Goal: Task Accomplishment & Management: Use online tool/utility

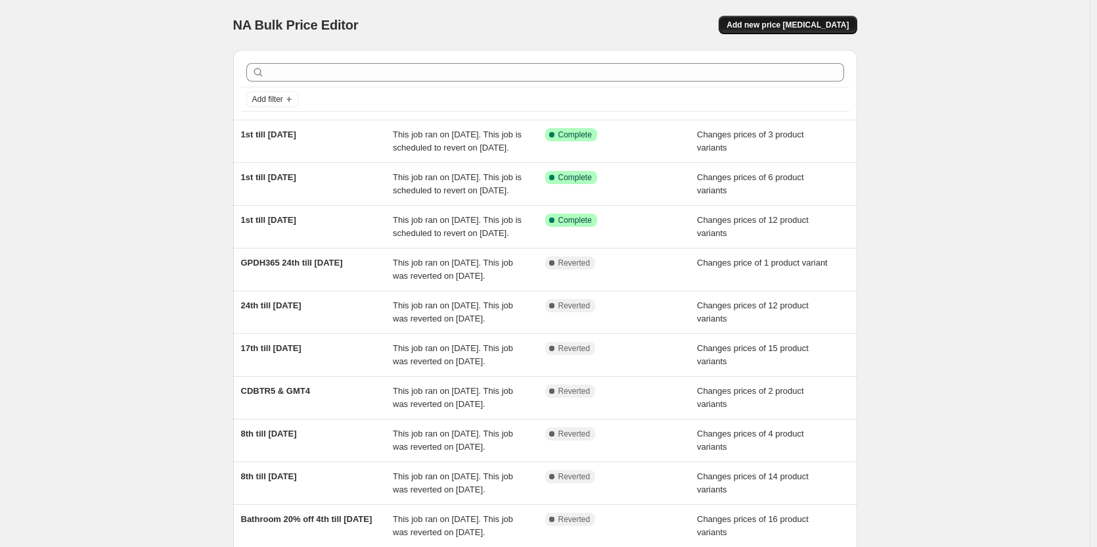
click at [773, 26] on span "Add new price [MEDICAL_DATA]" at bounding box center [788, 25] width 122 height 11
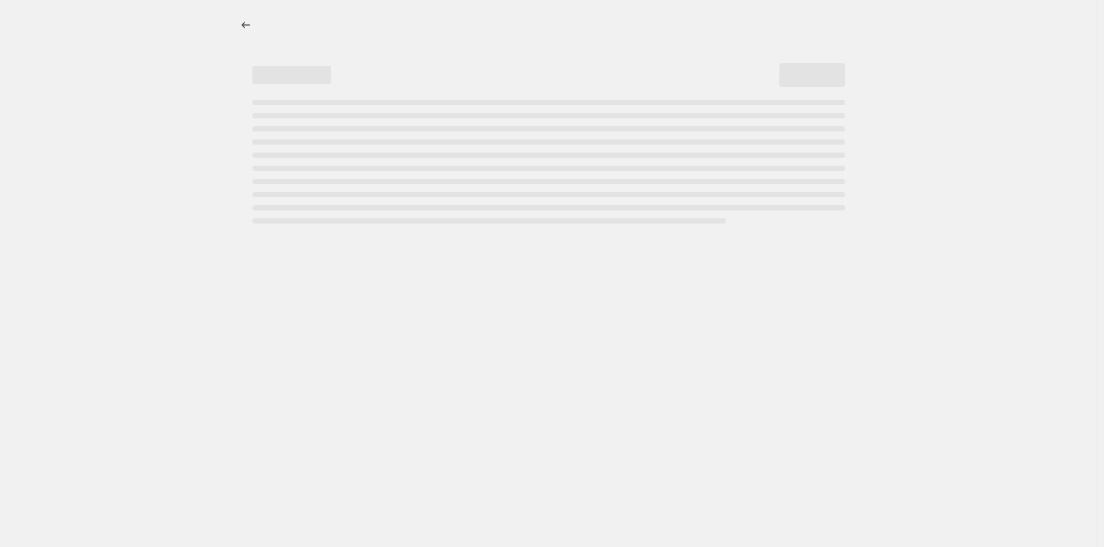
select select "percentage"
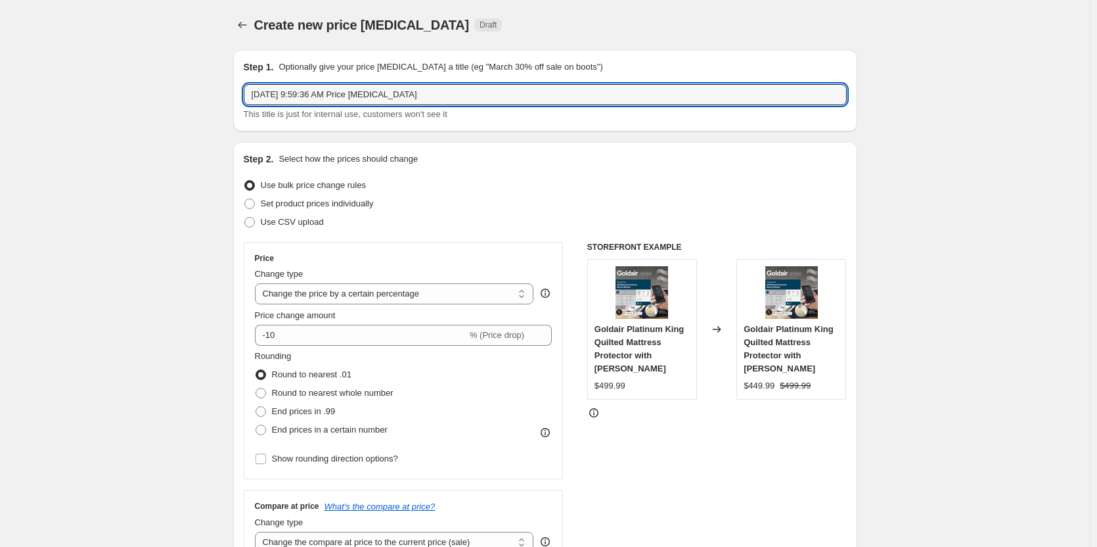
drag, startPoint x: 447, startPoint y: 103, endPoint x: 244, endPoint y: 82, distance: 204.1
click at [244, 82] on div "Step 1. Optionally give your price [MEDICAL_DATA] a title (eg "March 30% off sa…" at bounding box center [545, 90] width 624 height 81
type input "GPMH240"
click at [255, 205] on span at bounding box center [249, 203] width 11 height 11
click at [245, 199] on input "Set product prices individually" at bounding box center [244, 198] width 1 height 1
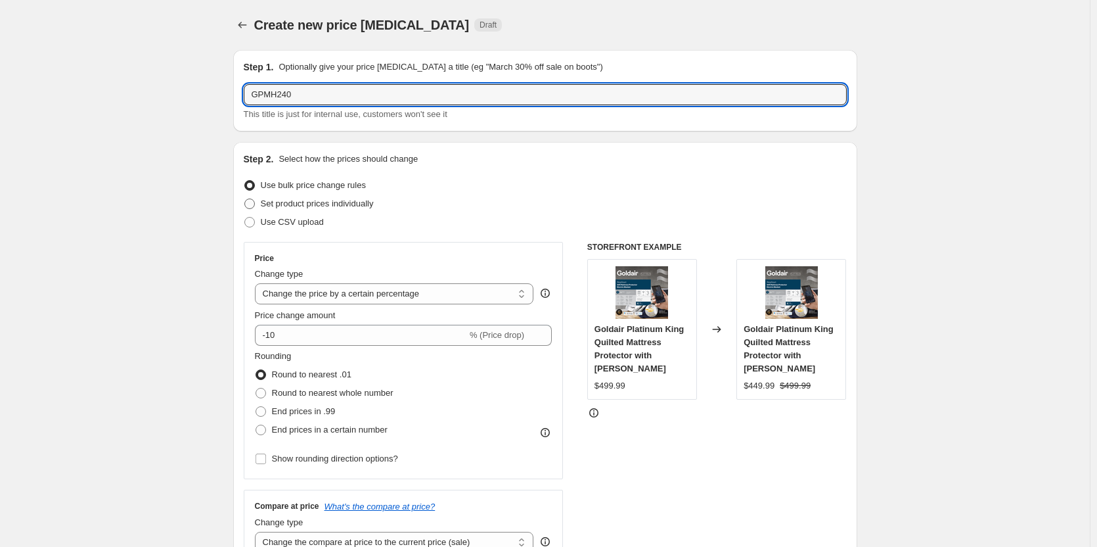
radio input "true"
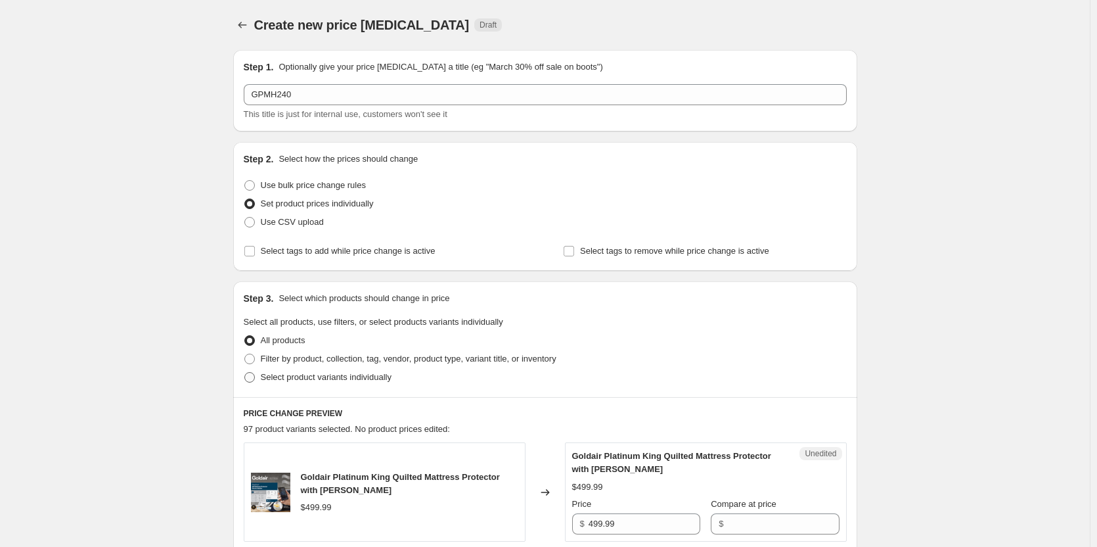
click at [255, 378] on span at bounding box center [249, 377] width 11 height 11
click at [245, 372] on input "Select product variants individually" at bounding box center [244, 372] width 1 height 1
radio input "true"
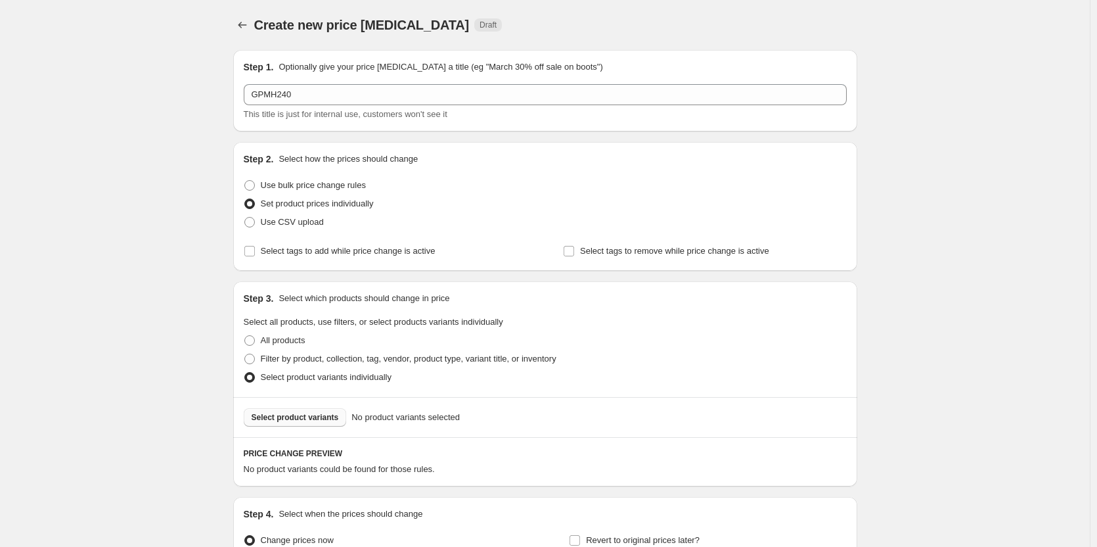
click at [295, 420] on span "Select product variants" at bounding box center [295, 417] width 87 height 11
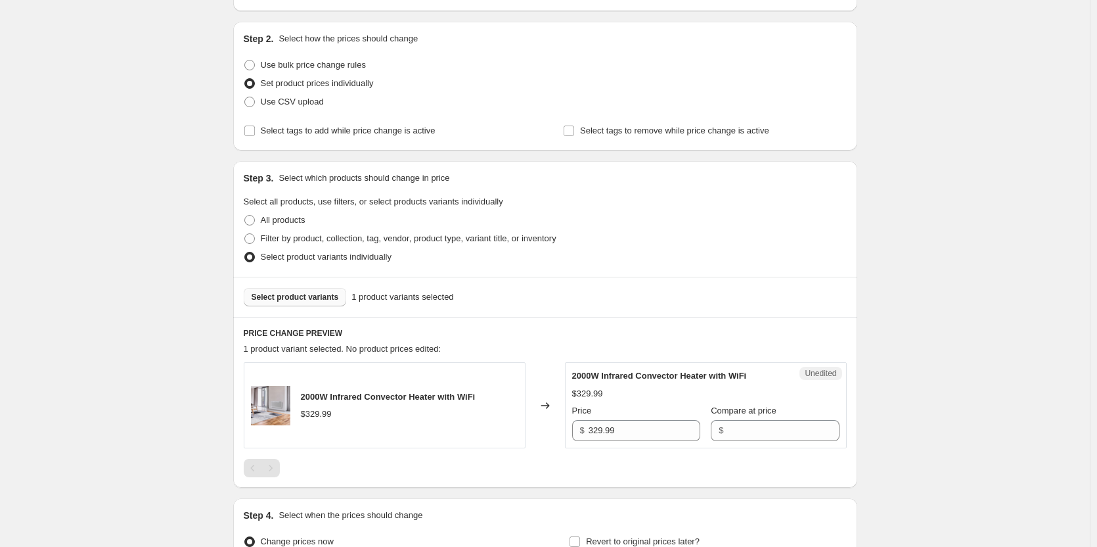
scroll to position [197, 0]
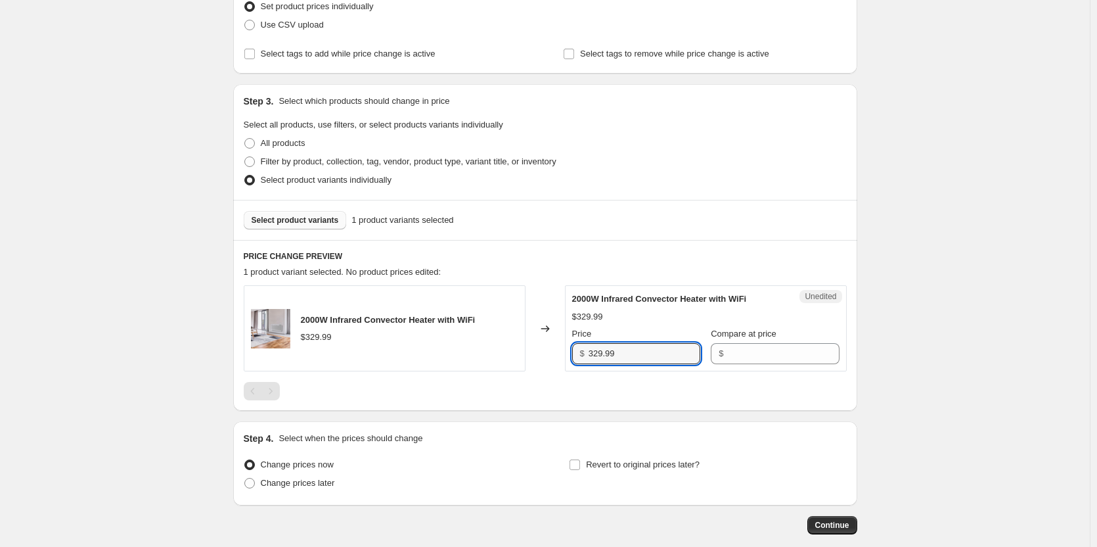
drag, startPoint x: 663, startPoint y: 355, endPoint x: 559, endPoint y: 349, distance: 104.6
click at [559, 349] on div "2000W Infrared Convector Heater with WiFi $329.99 Changed to Unedited 2000W Inf…" at bounding box center [545, 328] width 603 height 86
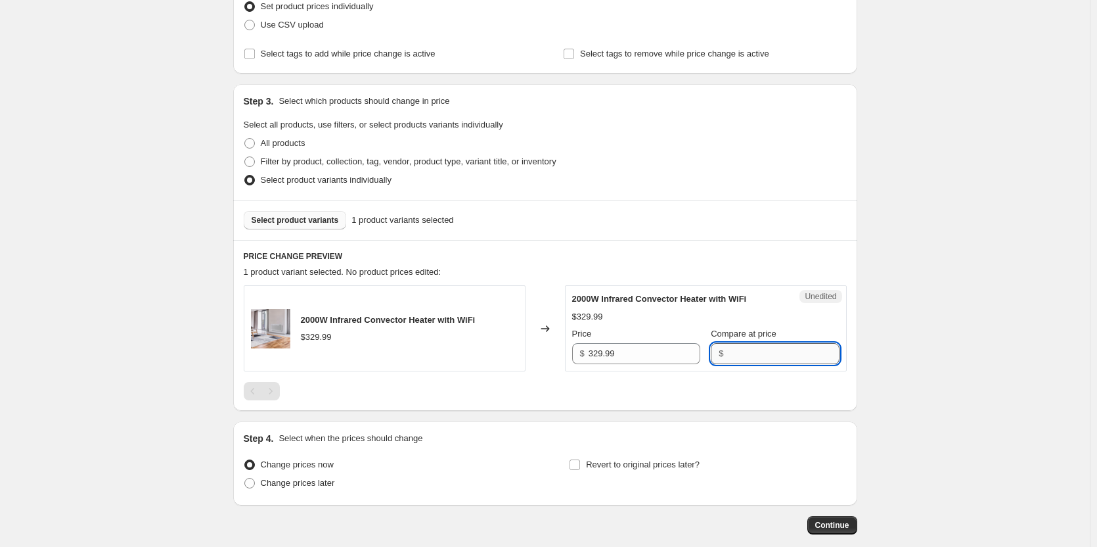
click at [727, 346] on input "Compare at price" at bounding box center [783, 353] width 112 height 21
paste input "329.99"
type input "329.99"
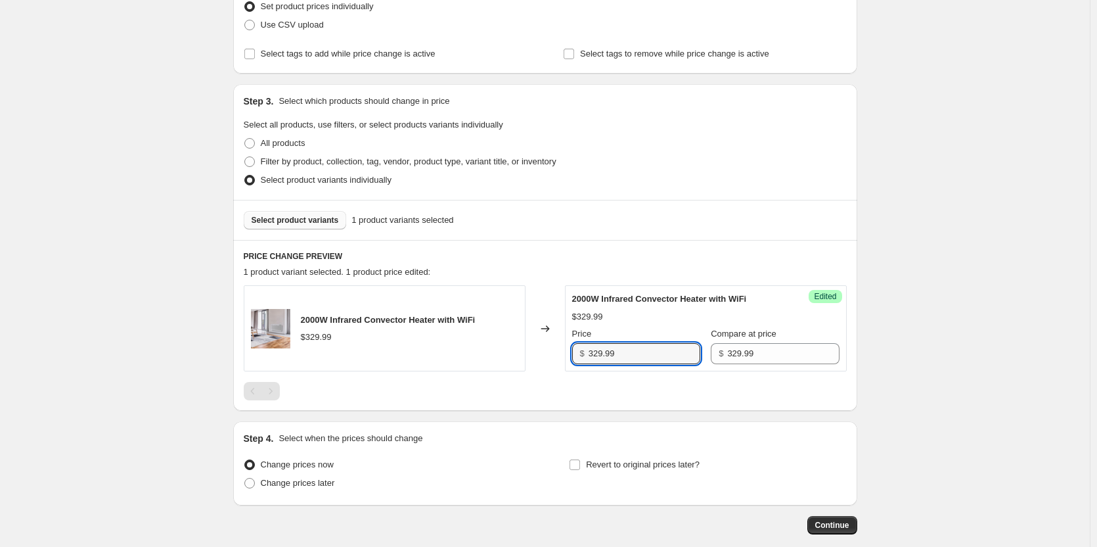
drag, startPoint x: 647, startPoint y: 355, endPoint x: 514, endPoint y: 355, distance: 132.7
click at [514, 355] on div "2000W Infrared Convector Heater with WiFi $329.99 Changed to Success Edited 200…" at bounding box center [545, 328] width 603 height 86
type input "197.99"
click at [576, 464] on input "Revert to original prices later?" at bounding box center [575, 464] width 11 height 11
checkbox input "true"
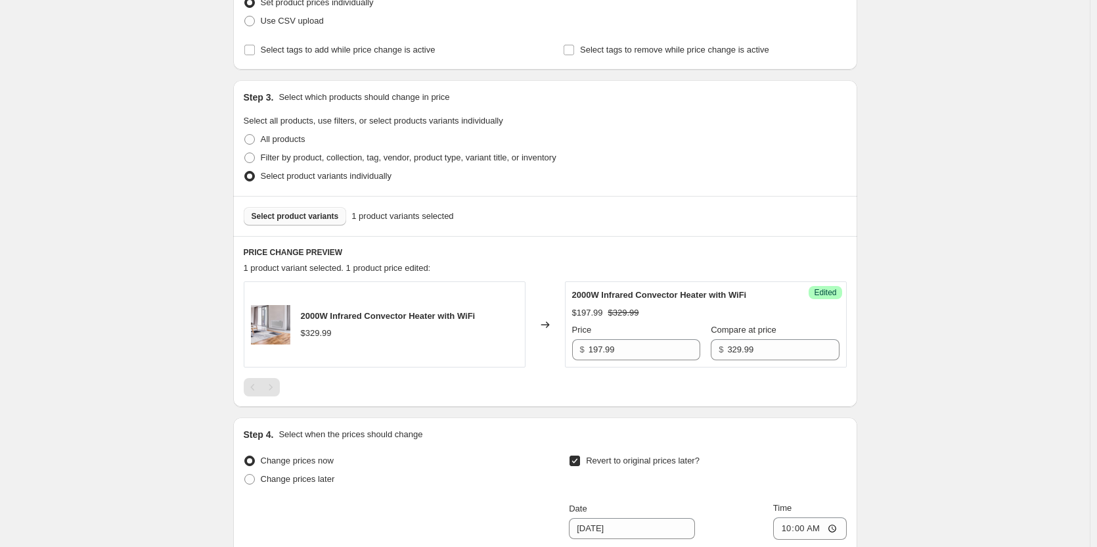
scroll to position [394, 0]
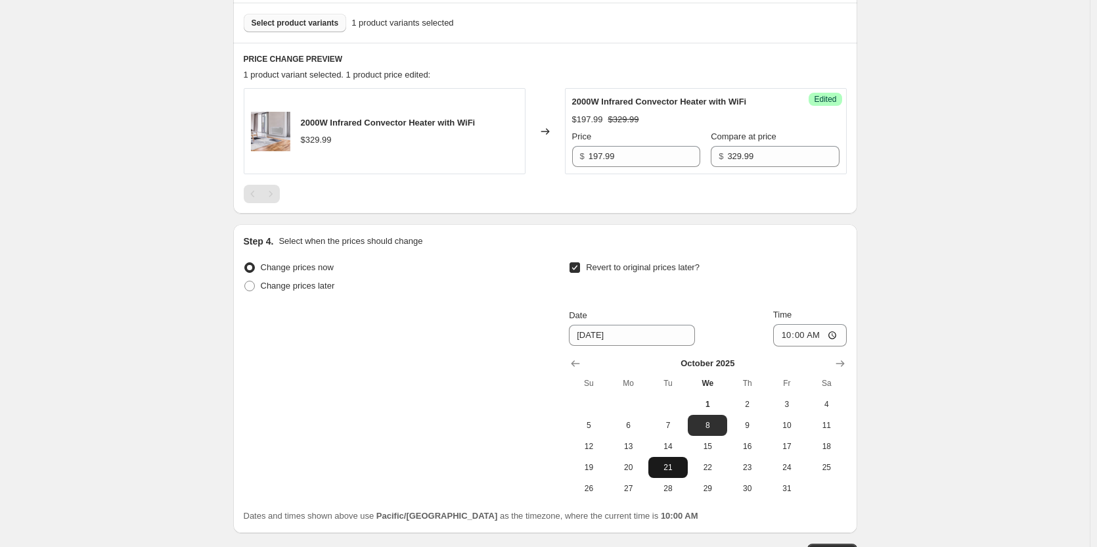
click at [669, 470] on span "21" at bounding box center [668, 467] width 29 height 11
type input "10/21/2025"
click at [834, 339] on input "10:00" at bounding box center [810, 335] width 74 height 22
click at [836, 335] on input "11:59" at bounding box center [810, 335] width 74 height 22
click at [839, 334] on input "11:59" at bounding box center [810, 335] width 74 height 22
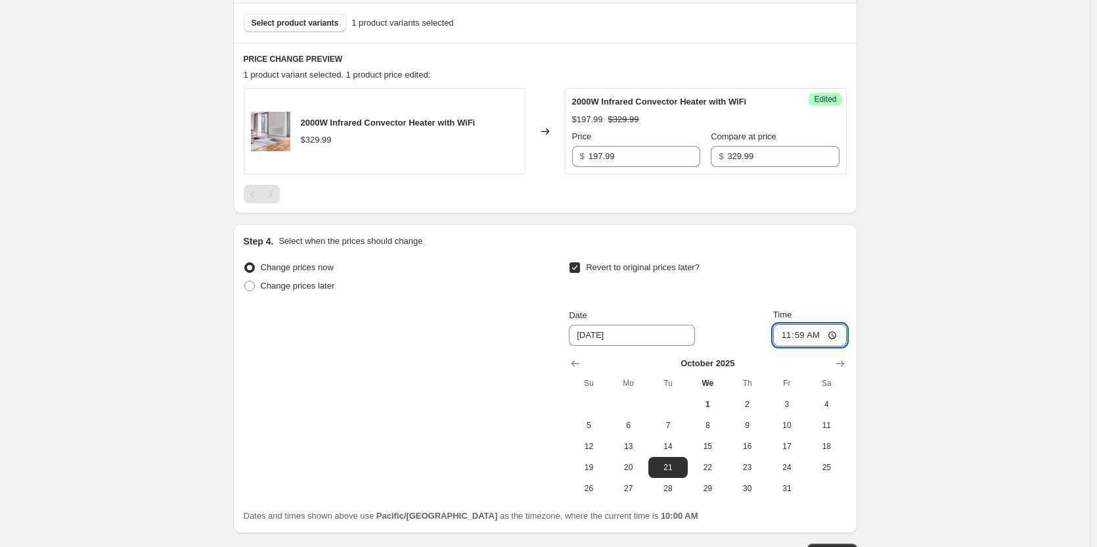
click at [833, 337] on input "11:59" at bounding box center [810, 335] width 74 height 22
type input "23:59"
click at [915, 379] on div "Create new price change job. This page is ready Create new price change job Dra…" at bounding box center [545, 124] width 1090 height 1036
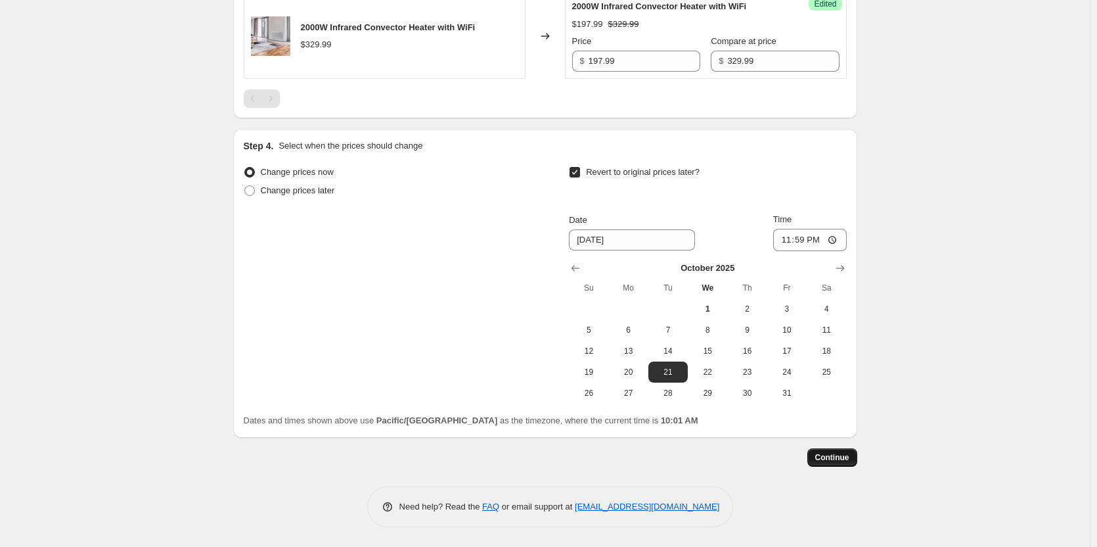
click at [836, 456] on span "Continue" at bounding box center [832, 457] width 34 height 11
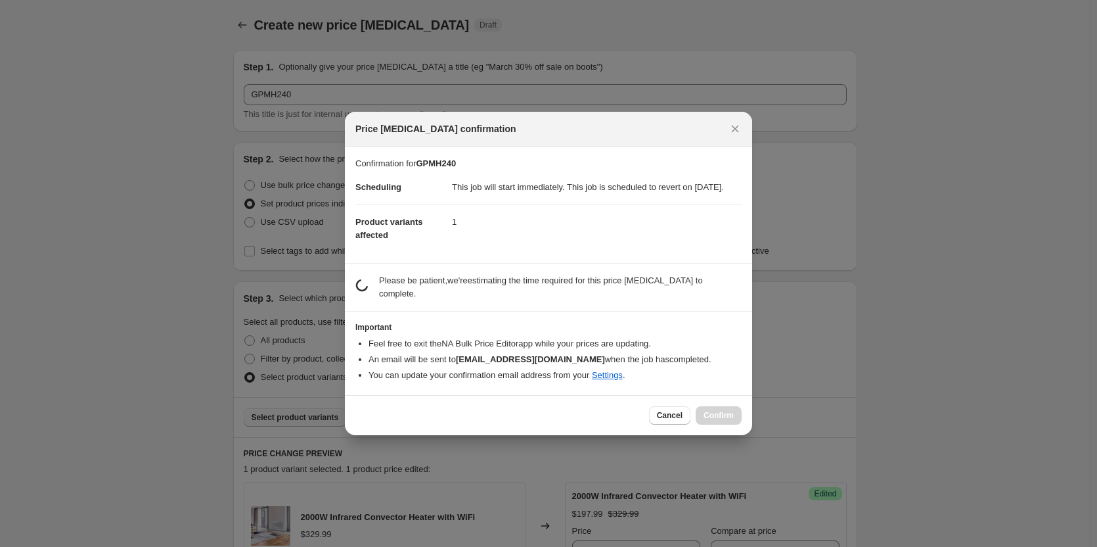
scroll to position [0, 0]
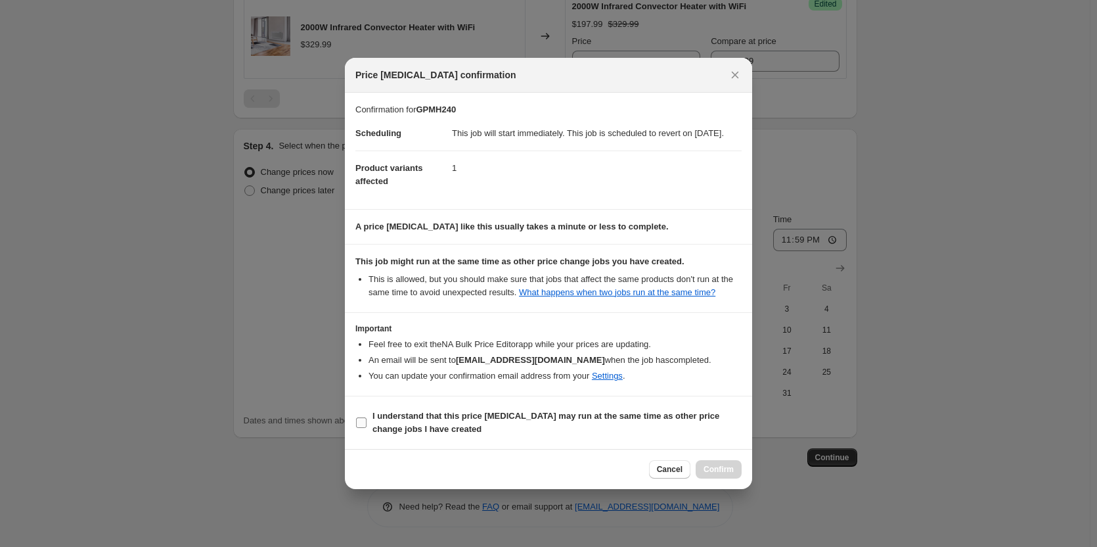
click at [361, 426] on input "I understand that this price change job may run at the same time as other price…" at bounding box center [361, 422] width 11 height 11
checkbox input "true"
click at [726, 474] on span "Confirm" at bounding box center [719, 469] width 30 height 11
